Goal: Check status

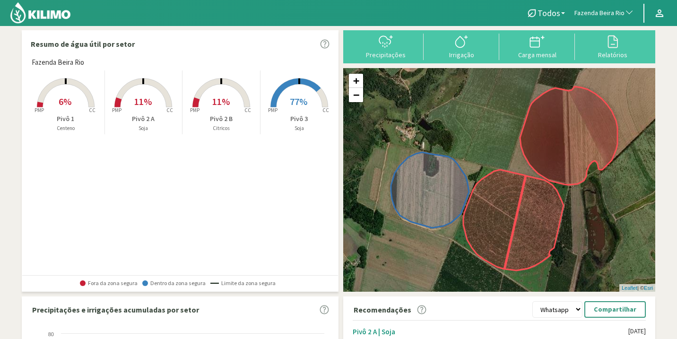
click at [291, 87] on rect at bounding box center [300, 108] width 76 height 76
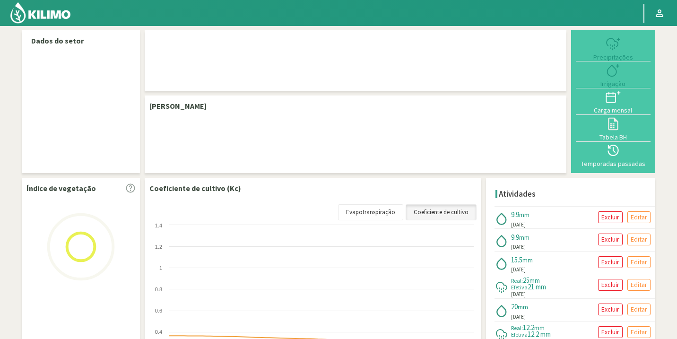
select select "104: Object"
select select "3: Object"
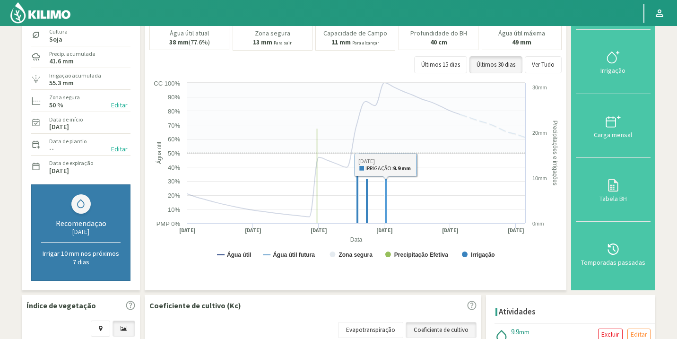
scroll to position [68, 0]
